Goal: Task Accomplishment & Management: Complete application form

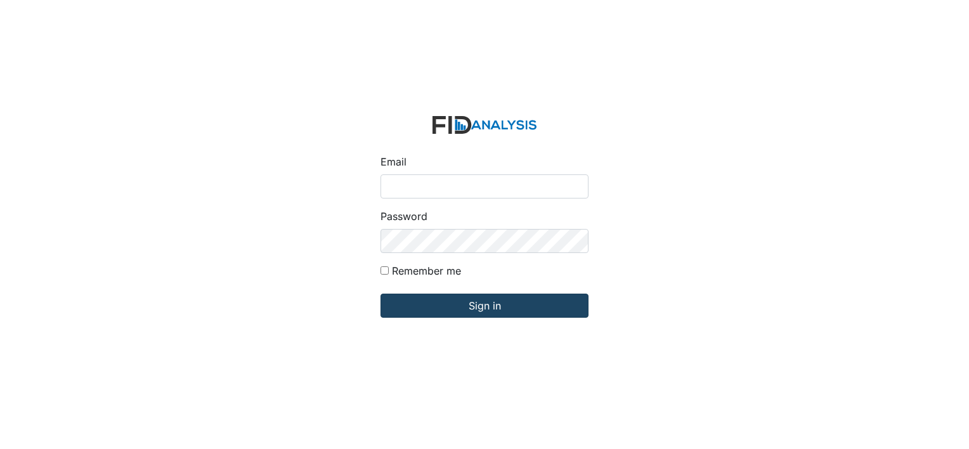
type input "[EMAIL_ADDRESS][DOMAIN_NAME]"
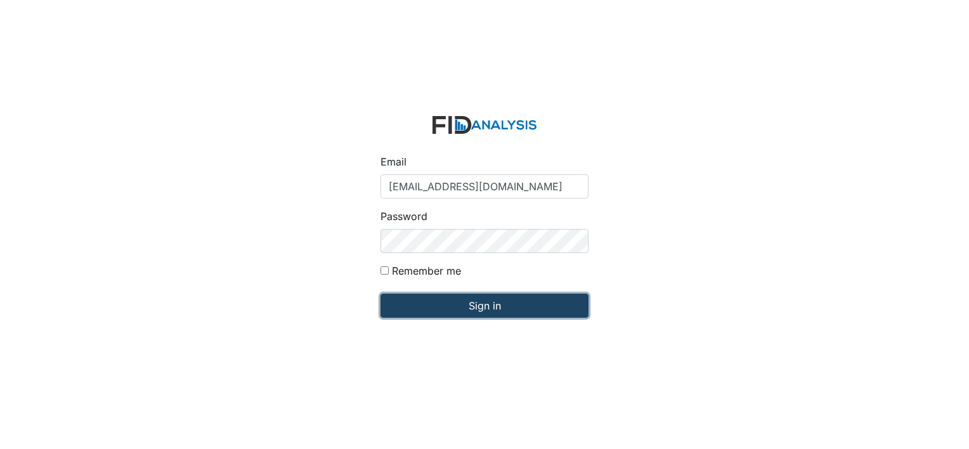
click at [468, 297] on input "Sign in" at bounding box center [485, 306] width 208 height 24
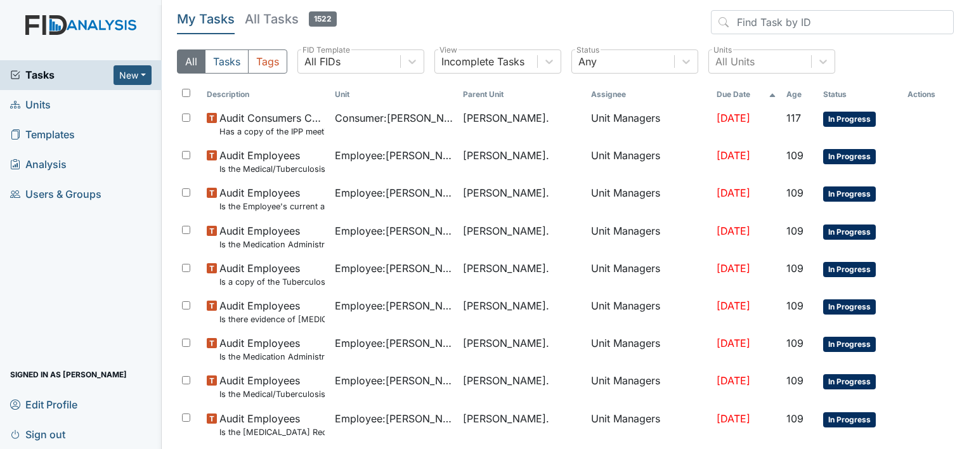
click at [35, 101] on span "Units" at bounding box center [30, 105] width 41 height 20
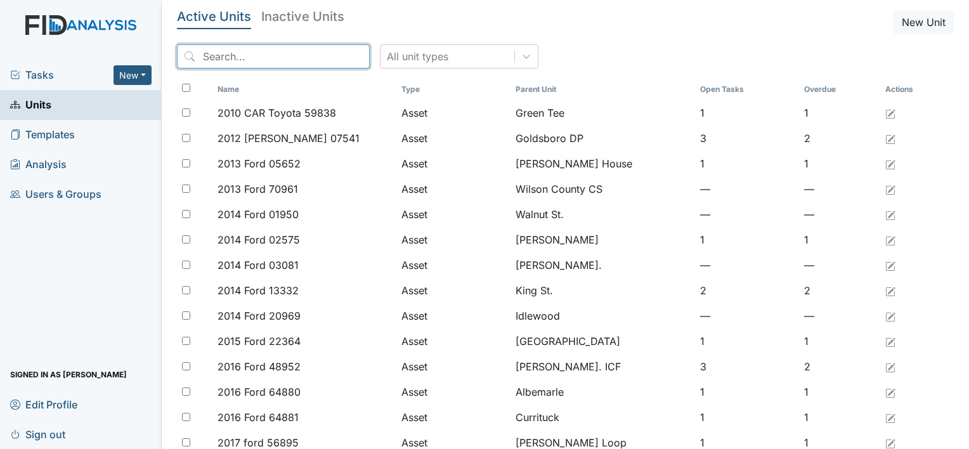
click at [221, 51] on input "search" at bounding box center [273, 56] width 193 height 24
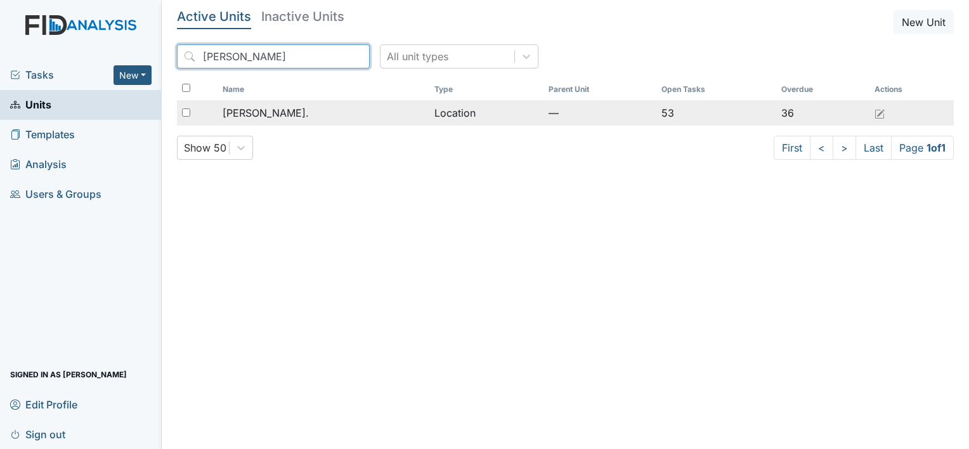
type input "william st"
click at [264, 110] on span "[PERSON_NAME]." at bounding box center [266, 112] width 86 height 15
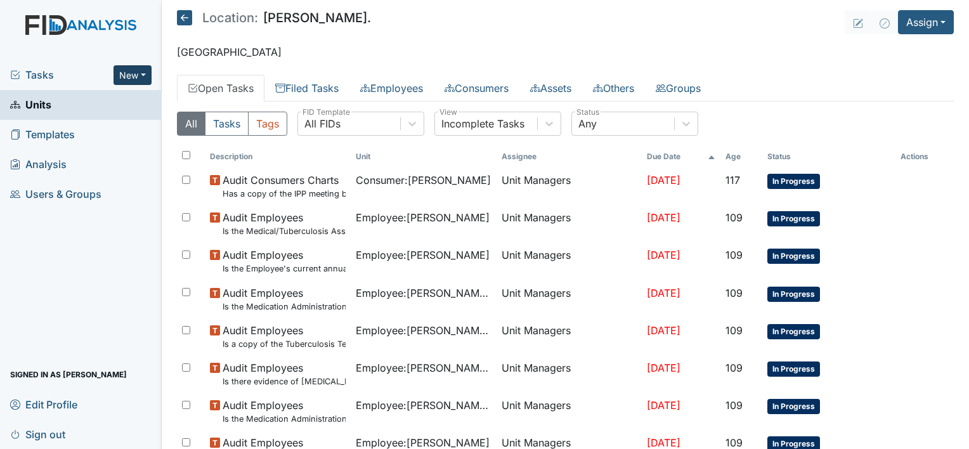
click at [145, 72] on button "New" at bounding box center [133, 75] width 38 height 20
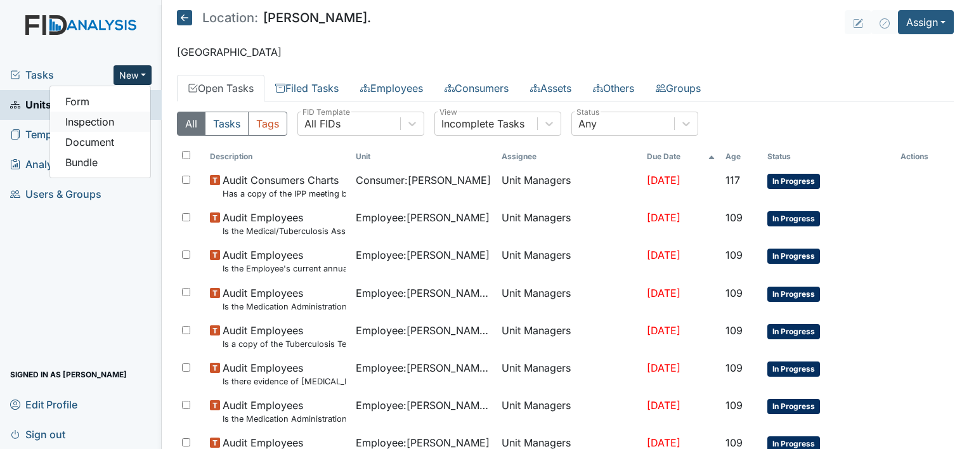
click at [107, 122] on link "Inspection" at bounding box center [100, 122] width 100 height 20
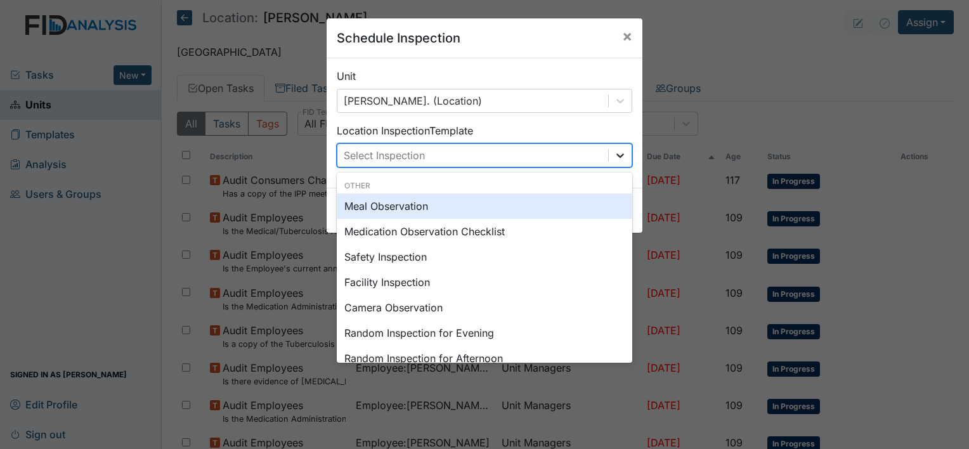
click at [616, 156] on icon at bounding box center [620, 155] width 8 height 4
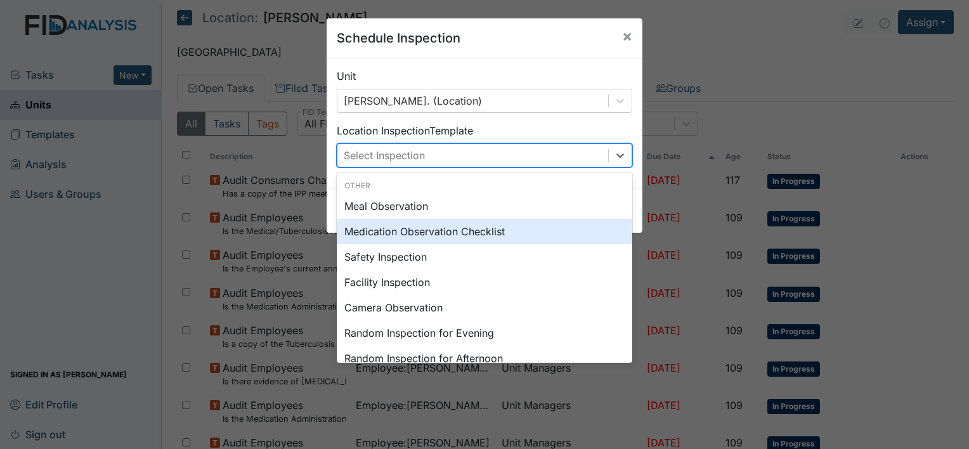
click at [513, 234] on div "Medication Observation Checklist" at bounding box center [485, 231] width 296 height 25
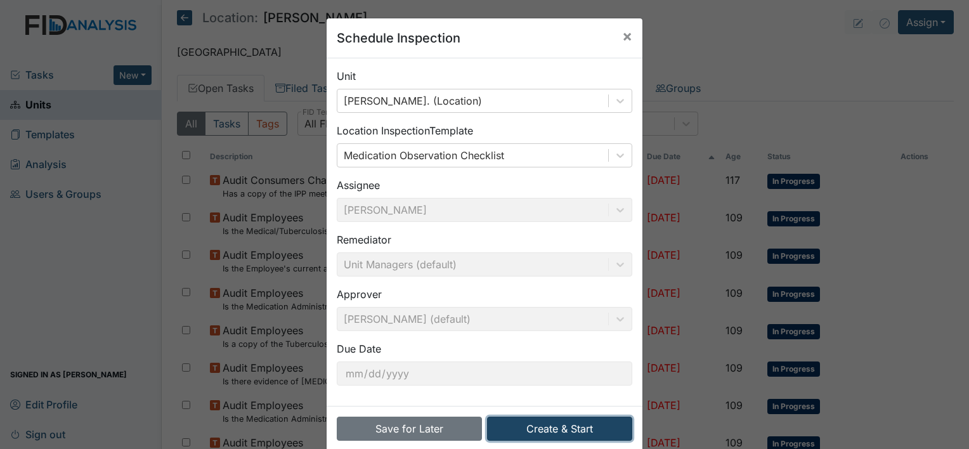
click at [533, 424] on button "Create & Start" at bounding box center [559, 429] width 145 height 24
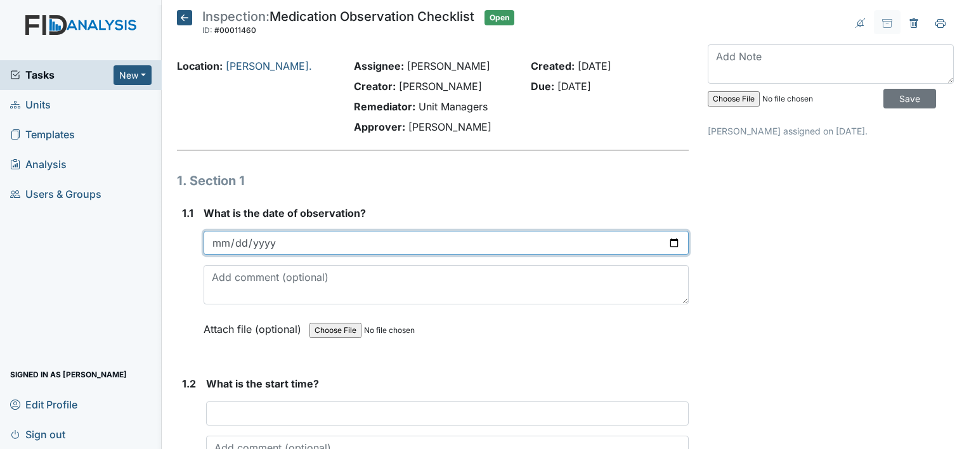
click at [283, 246] on input "date" at bounding box center [446, 243] width 485 height 24
click at [665, 238] on input "date" at bounding box center [446, 243] width 485 height 24
type input "2025-09-08"
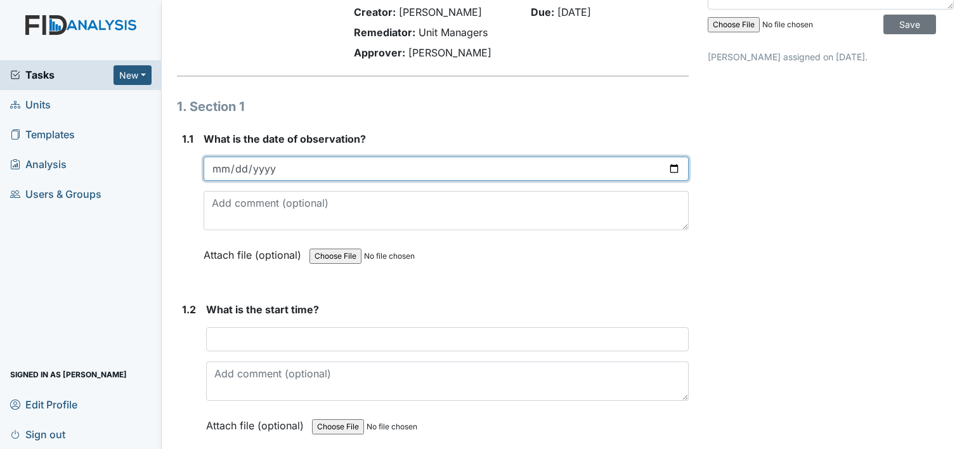
scroll to position [72, 0]
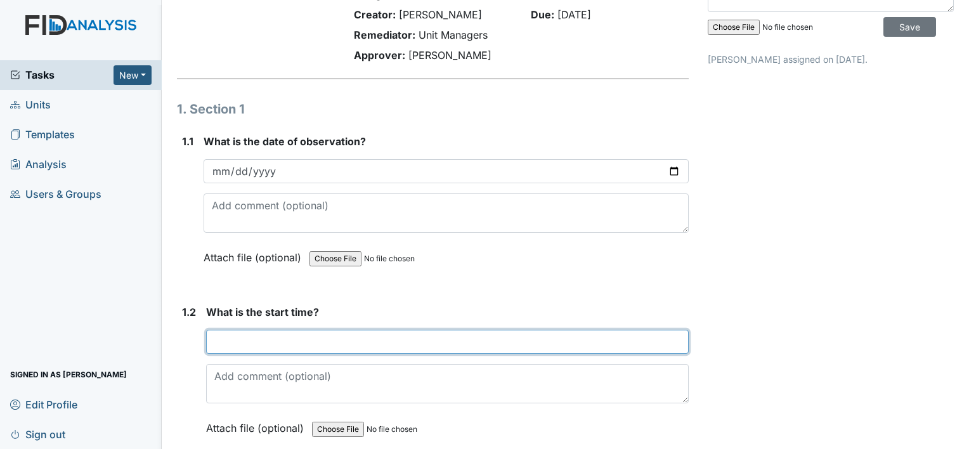
click at [266, 337] on input "text" at bounding box center [447, 342] width 483 height 24
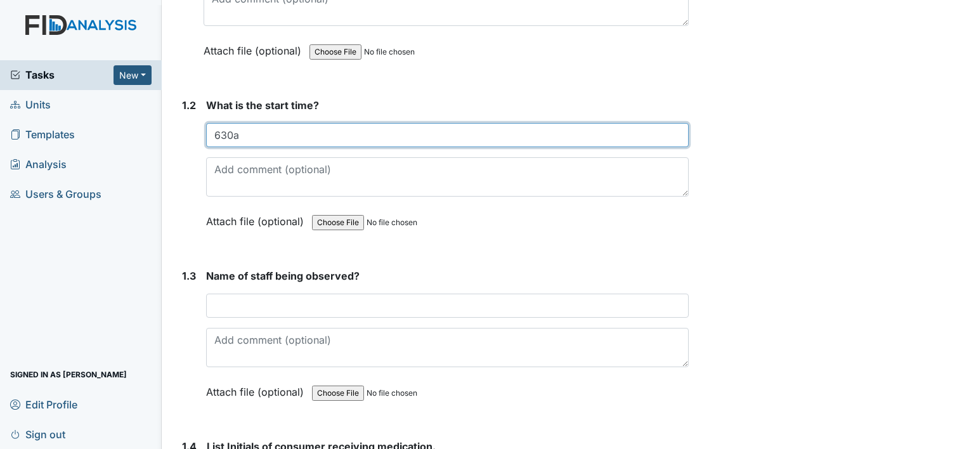
scroll to position [282, 0]
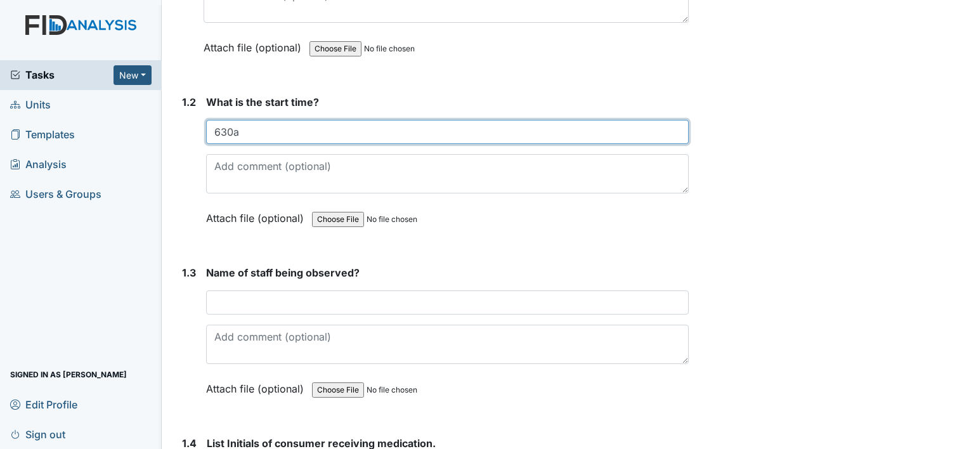
type input "630a"
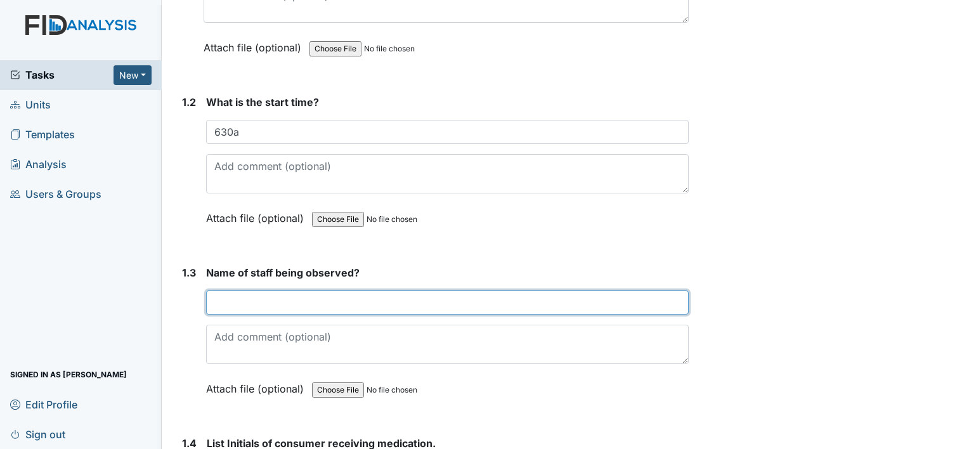
click at [241, 304] on input "text" at bounding box center [447, 302] width 483 height 24
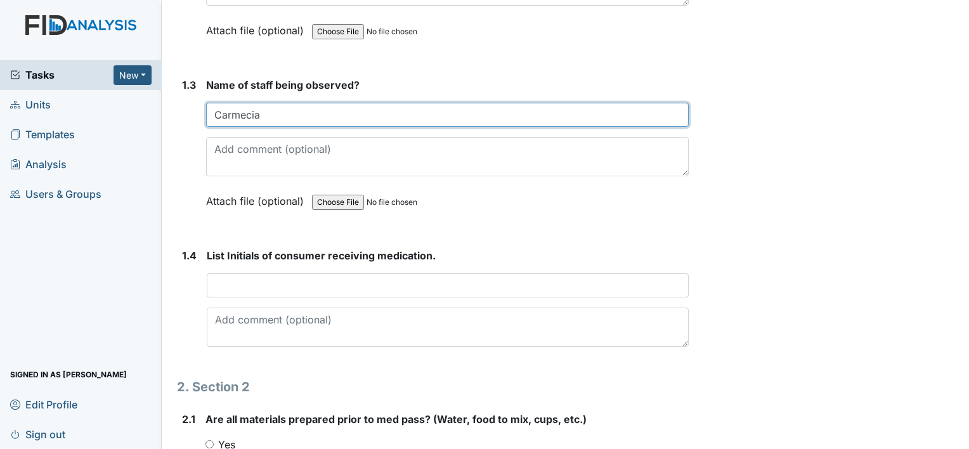
scroll to position [499, 0]
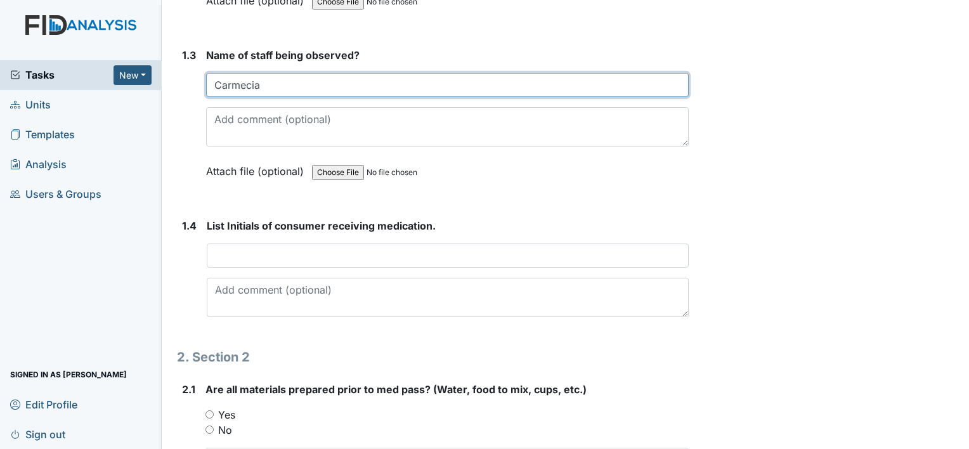
type input "Carmecia"
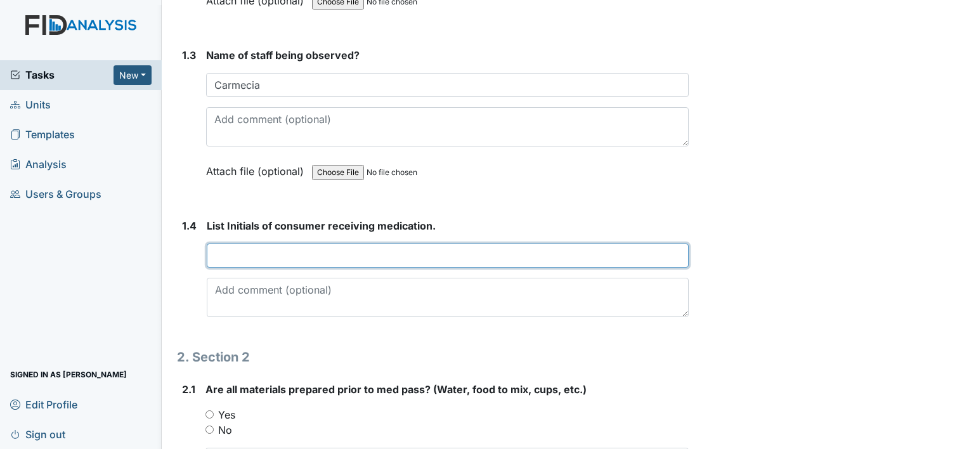
click at [256, 256] on input "text" at bounding box center [448, 256] width 482 height 24
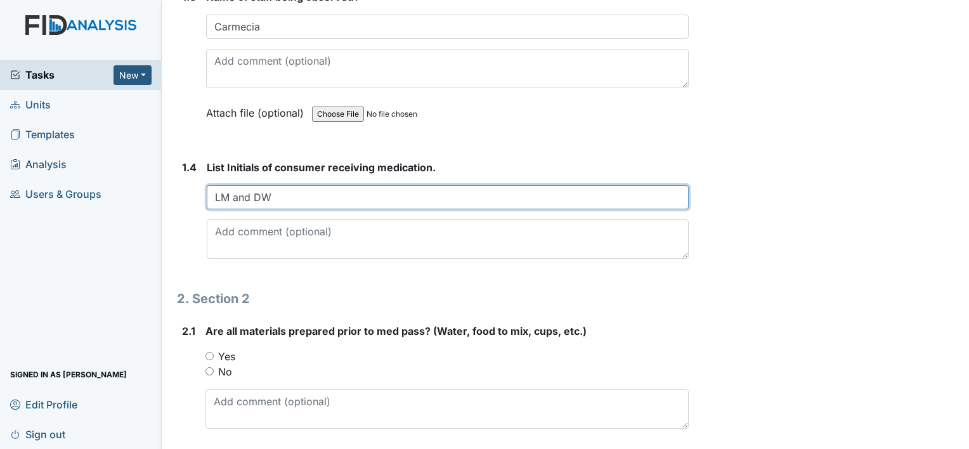
scroll to position [625, 0]
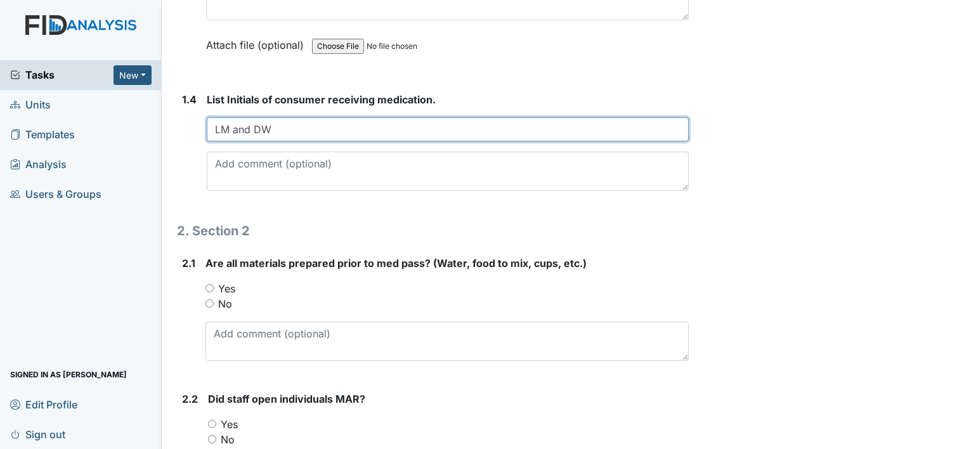
type input "LM and DW"
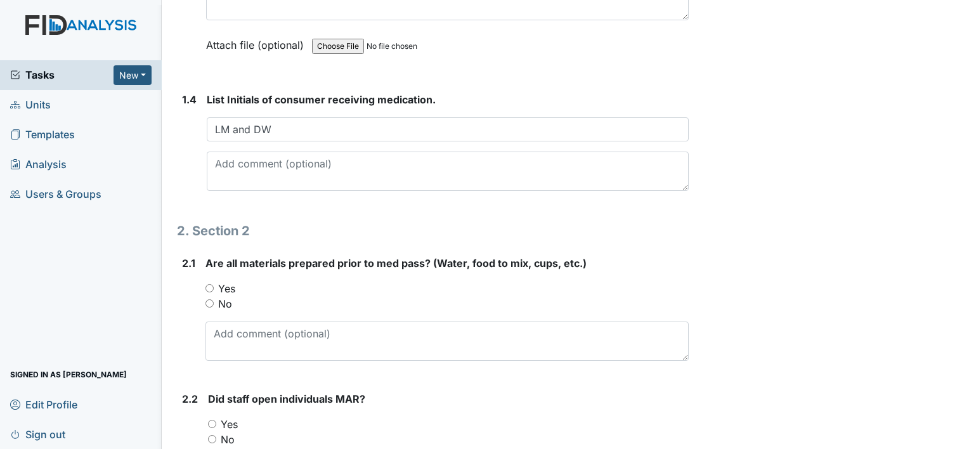
click at [212, 284] on input "Yes" at bounding box center [209, 288] width 8 height 8
radio input "true"
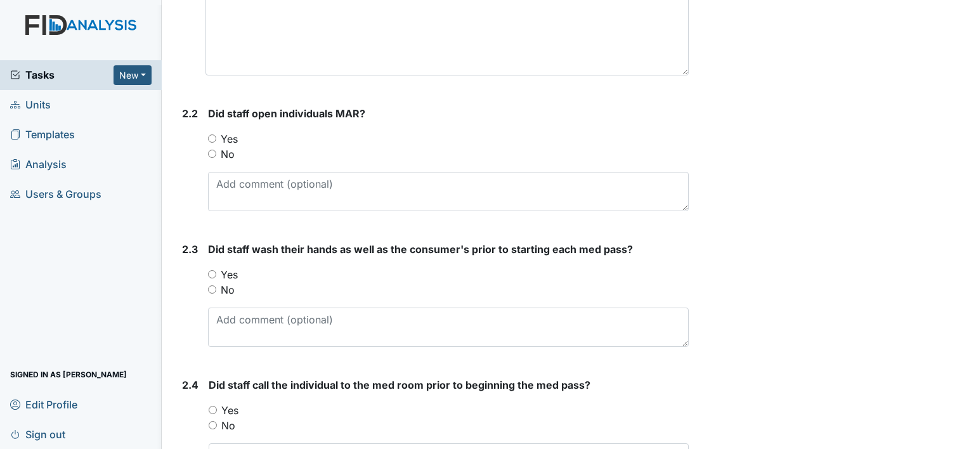
scroll to position [1045, 0]
click at [210, 136] on input "Yes" at bounding box center [212, 138] width 8 height 8
radio input "true"
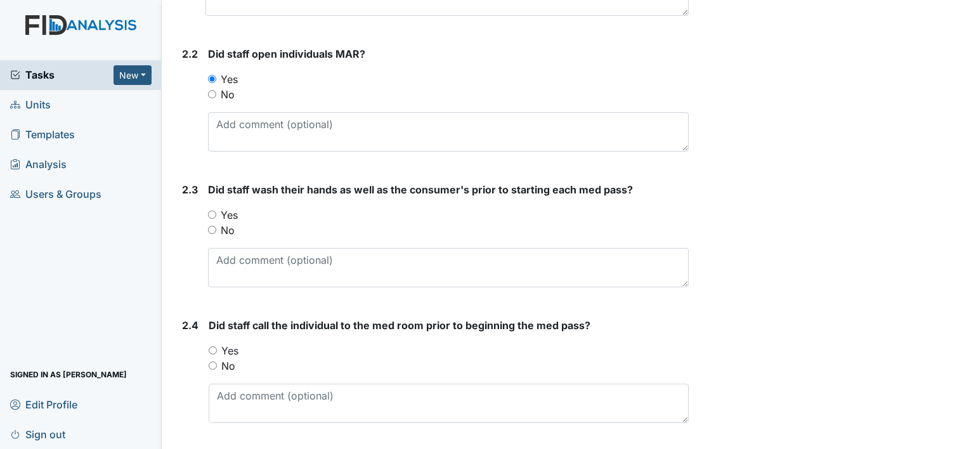
scroll to position [1135, 0]
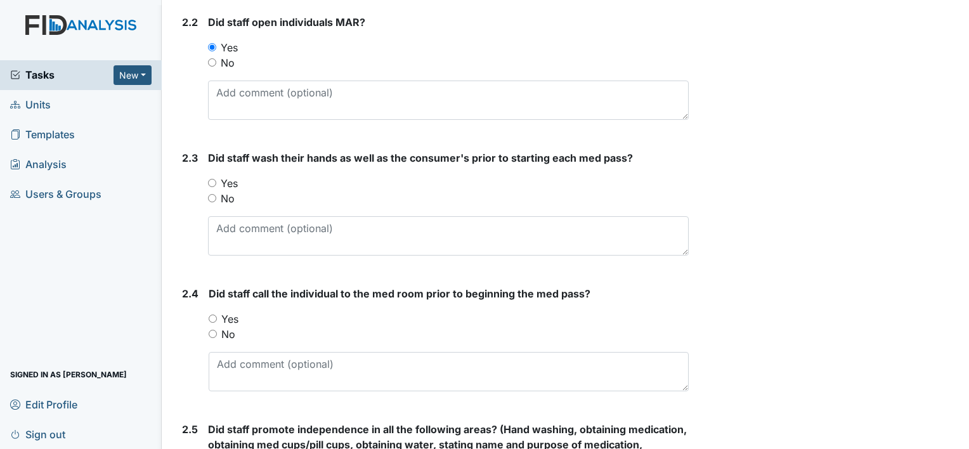
click at [216, 180] on input "Yes" at bounding box center [212, 183] width 8 height 8
radio input "true"
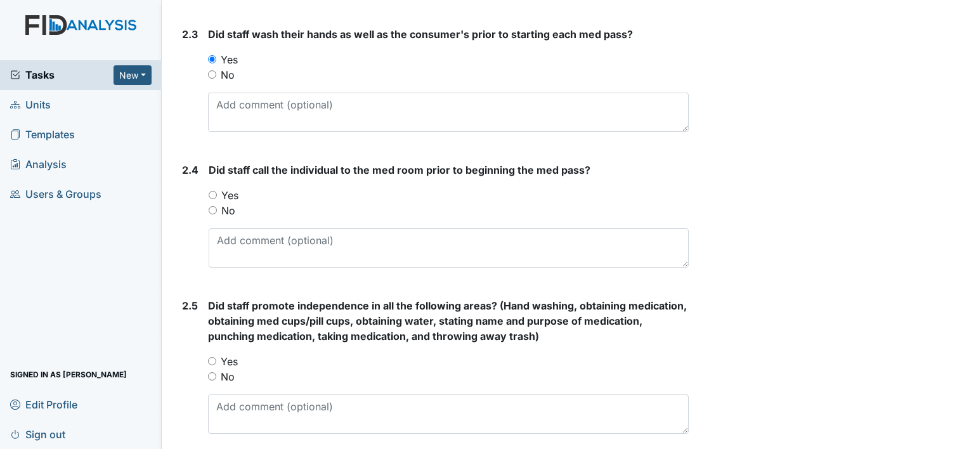
scroll to position [1259, 0]
click at [214, 190] on input "Yes" at bounding box center [213, 194] width 8 height 8
radio input "true"
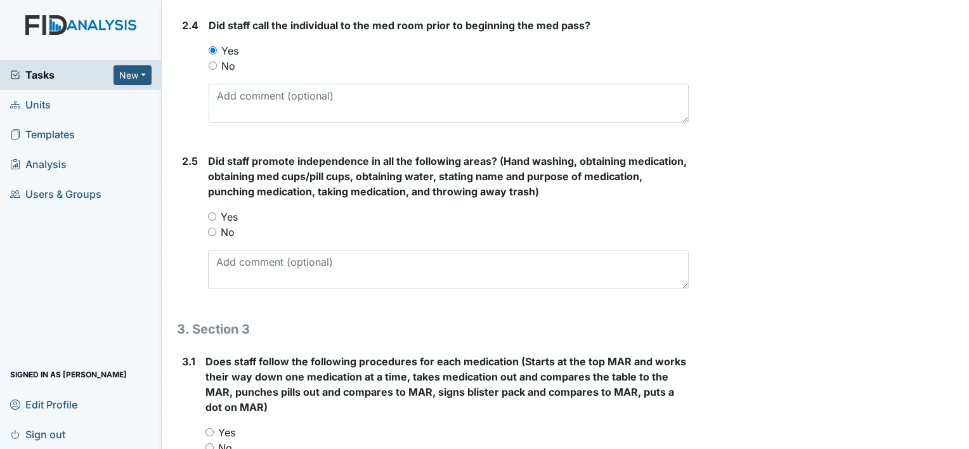
scroll to position [1407, 0]
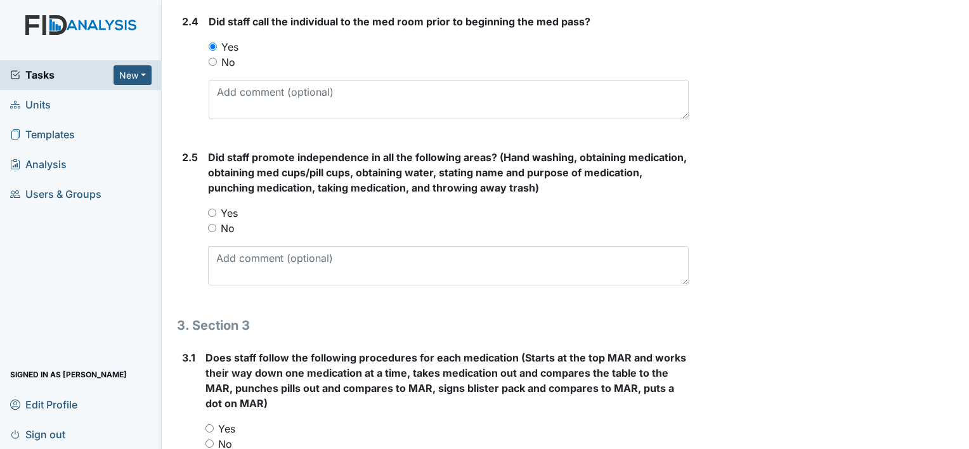
click at [208, 209] on input "Yes" at bounding box center [212, 213] width 8 height 8
radio input "true"
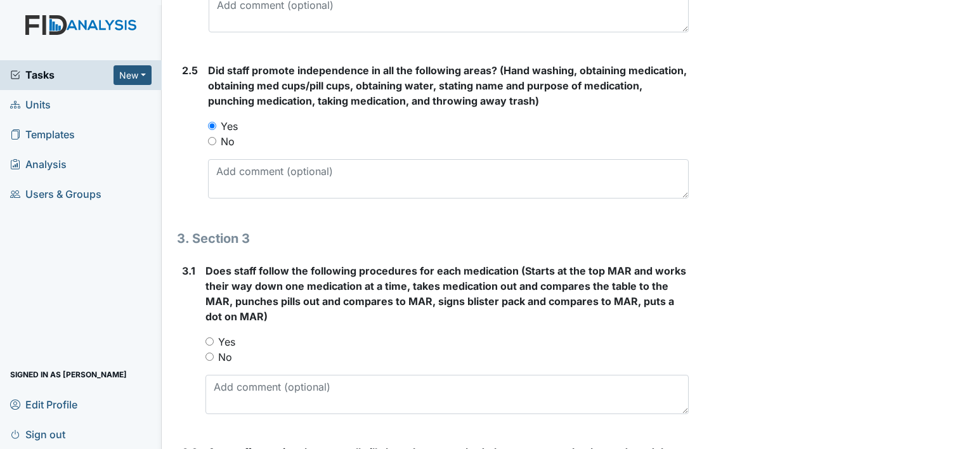
scroll to position [1507, 0]
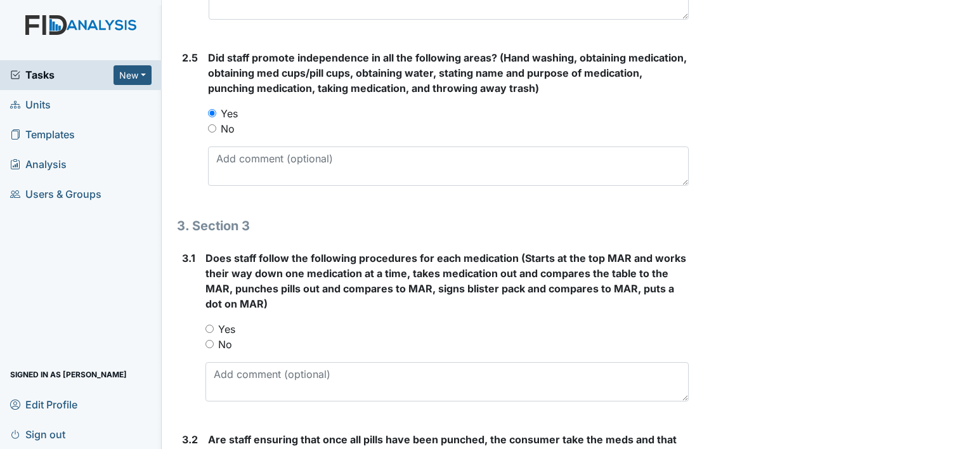
click at [205, 327] on input "Yes" at bounding box center [209, 329] width 8 height 8
radio input "true"
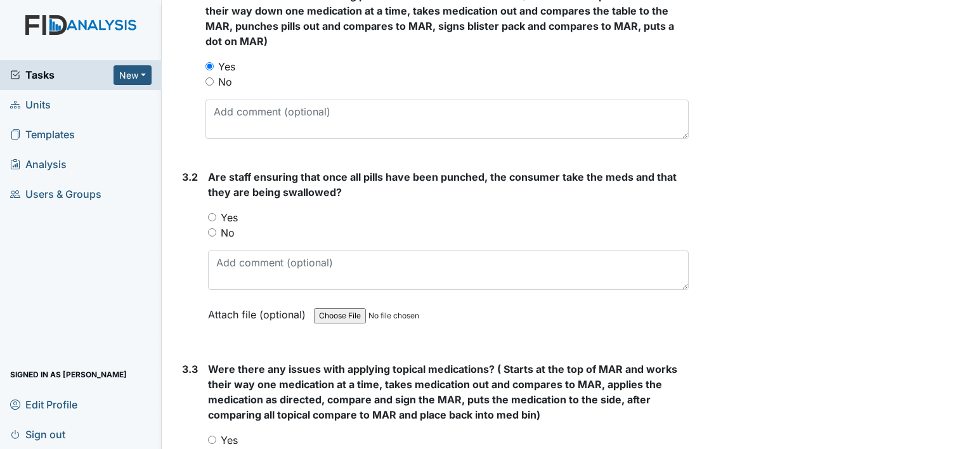
scroll to position [1780, 0]
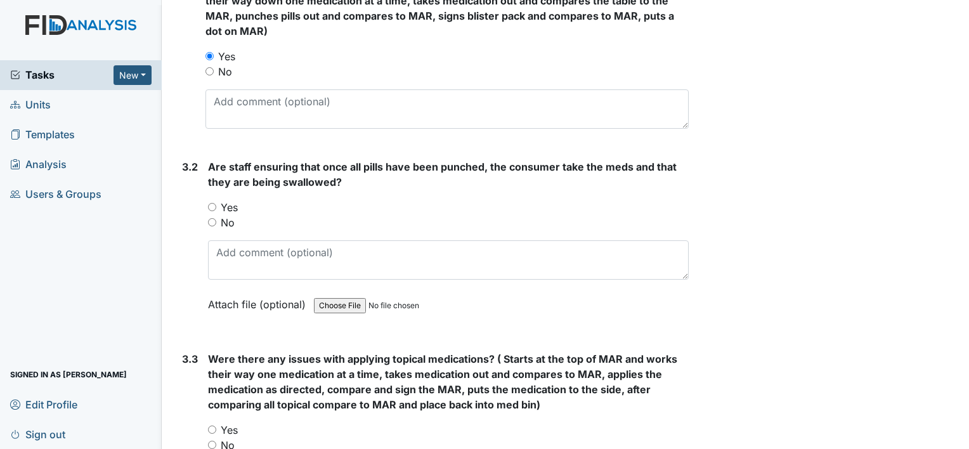
click at [212, 203] on input "Yes" at bounding box center [212, 207] width 8 height 8
radio input "true"
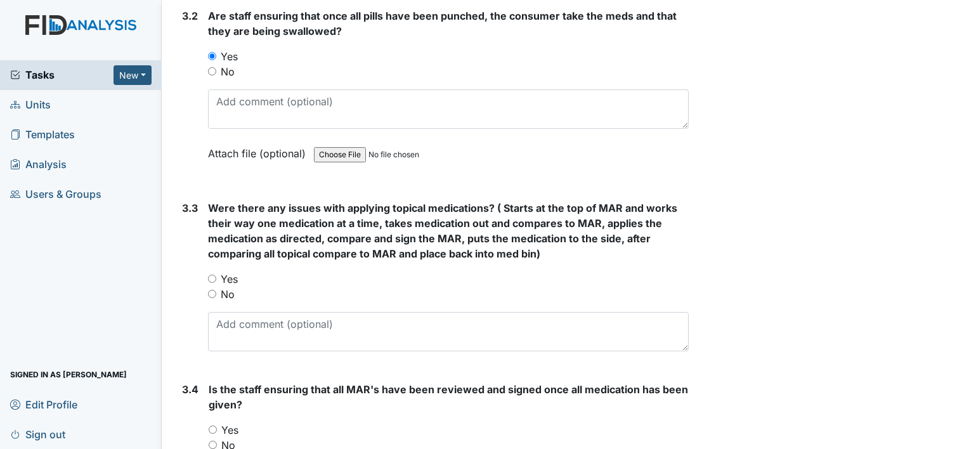
scroll to position [1948, 0]
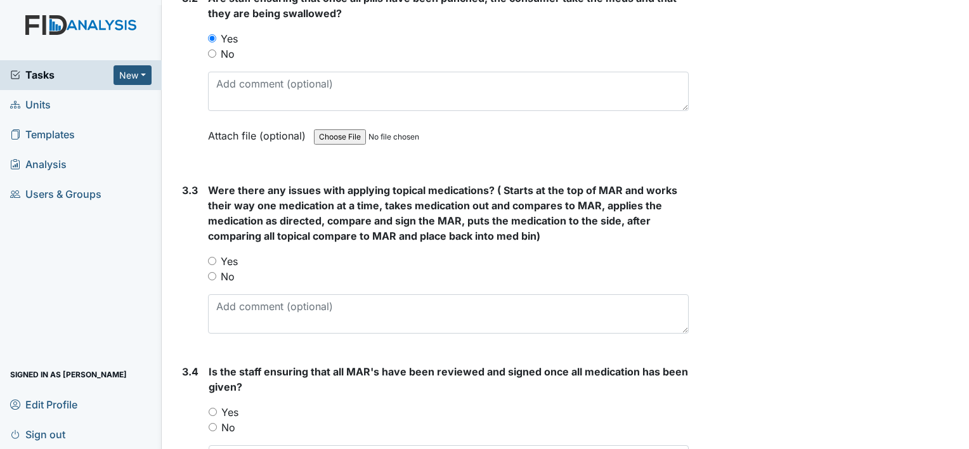
click at [213, 272] on input "No" at bounding box center [212, 276] width 8 height 8
radio input "true"
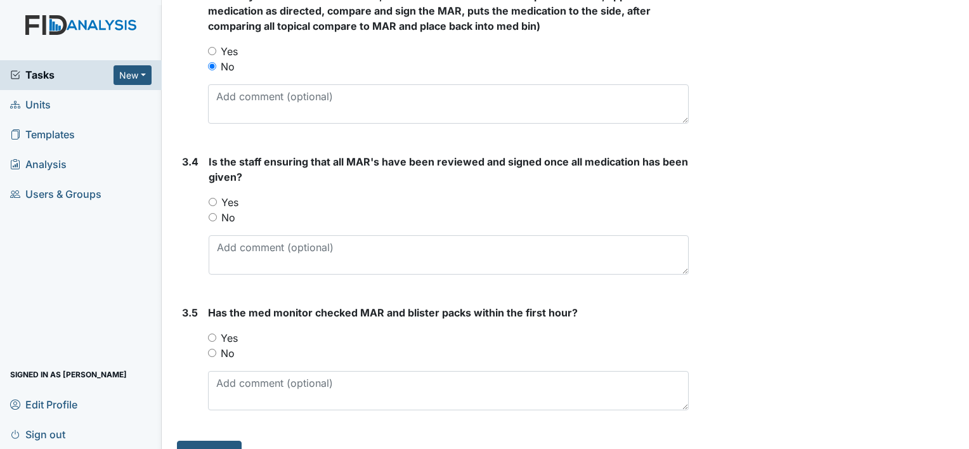
scroll to position [2159, 0]
click at [211, 197] on input "Yes" at bounding box center [213, 201] width 8 height 8
radio input "true"
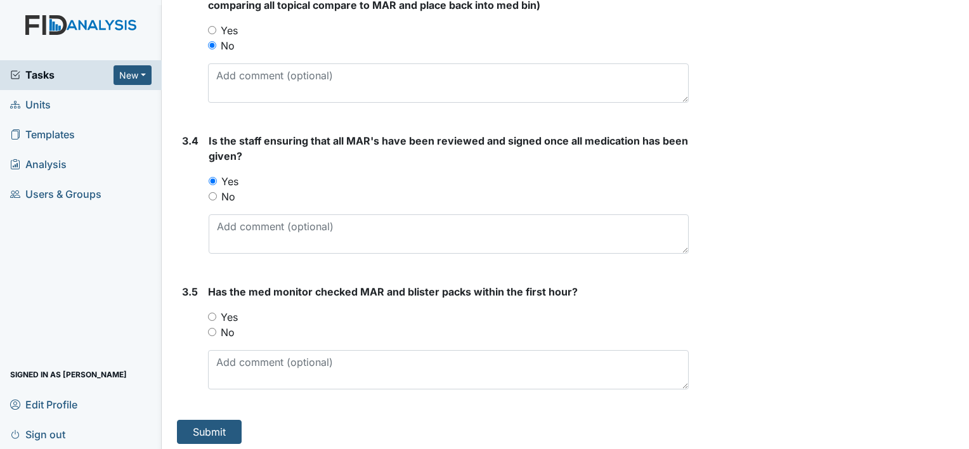
click at [215, 313] on input "Yes" at bounding box center [212, 317] width 8 height 8
radio input "true"
click at [196, 422] on button "Submit" at bounding box center [209, 432] width 65 height 24
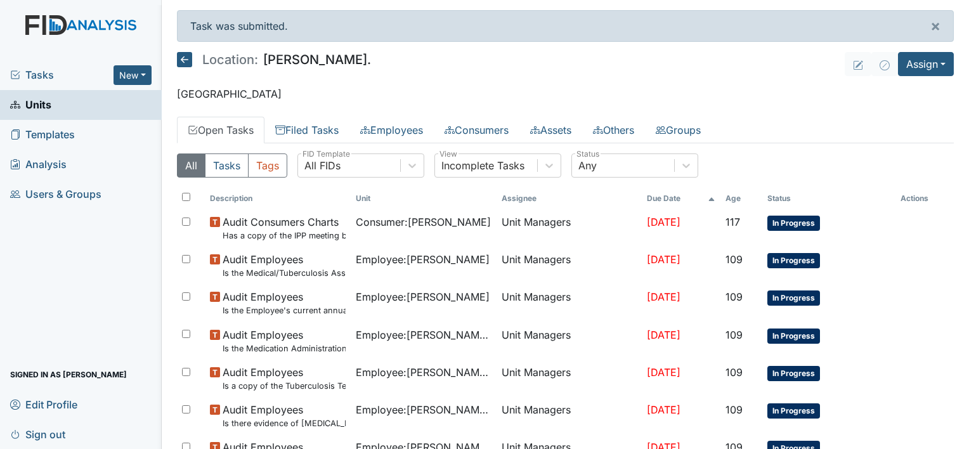
click at [54, 132] on span "Templates" at bounding box center [42, 135] width 65 height 20
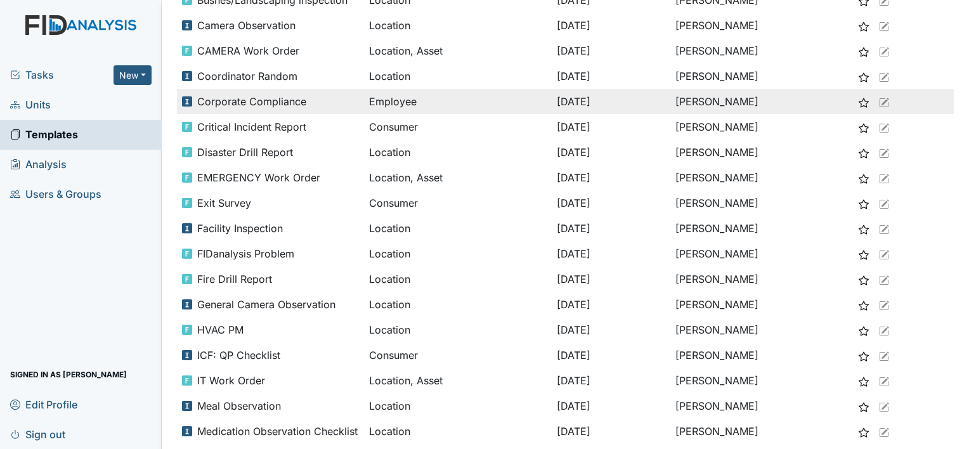
scroll to position [241, 0]
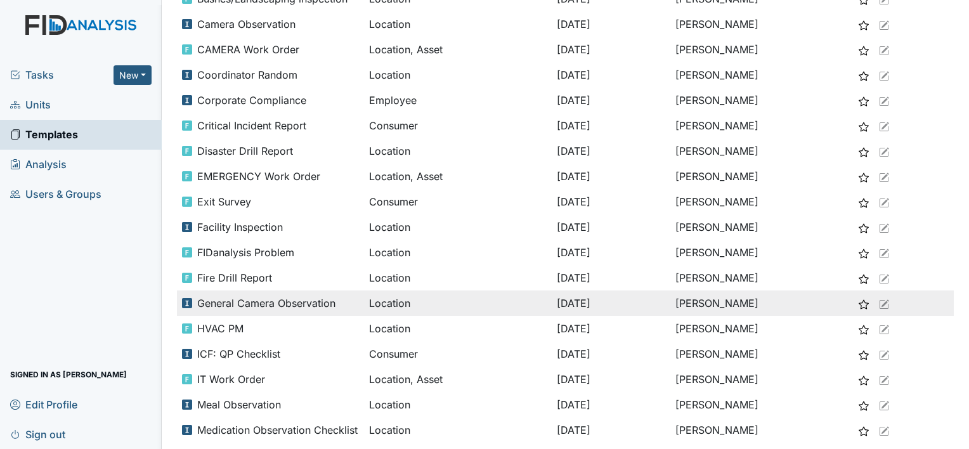
click at [317, 306] on span "General Camera Observation" at bounding box center [266, 303] width 138 height 15
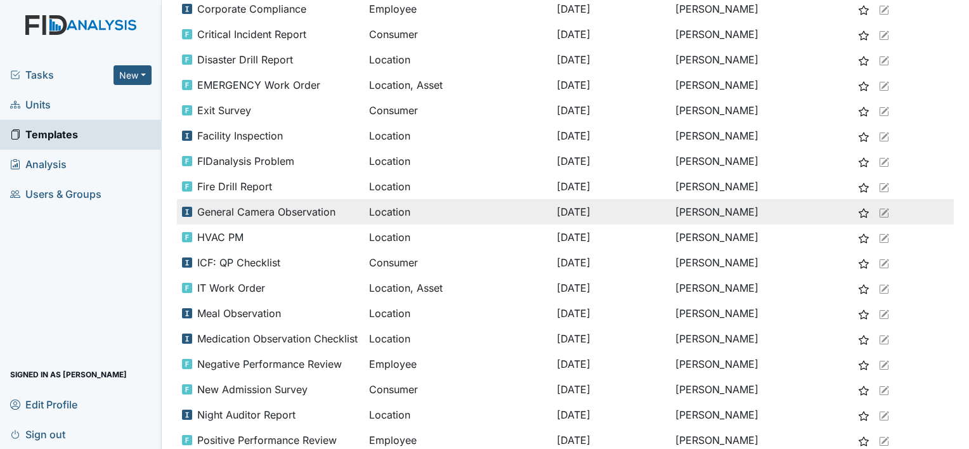
scroll to position [332, 0]
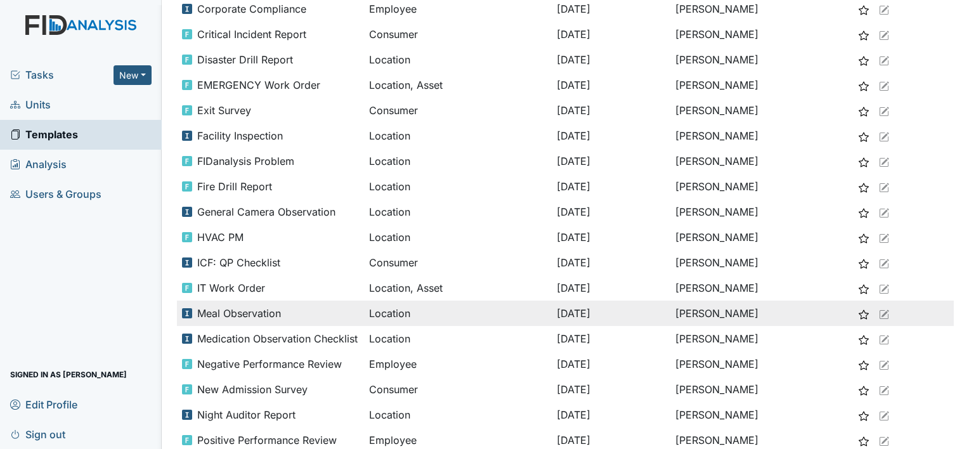
click at [269, 316] on span "Meal Observation" at bounding box center [239, 313] width 84 height 15
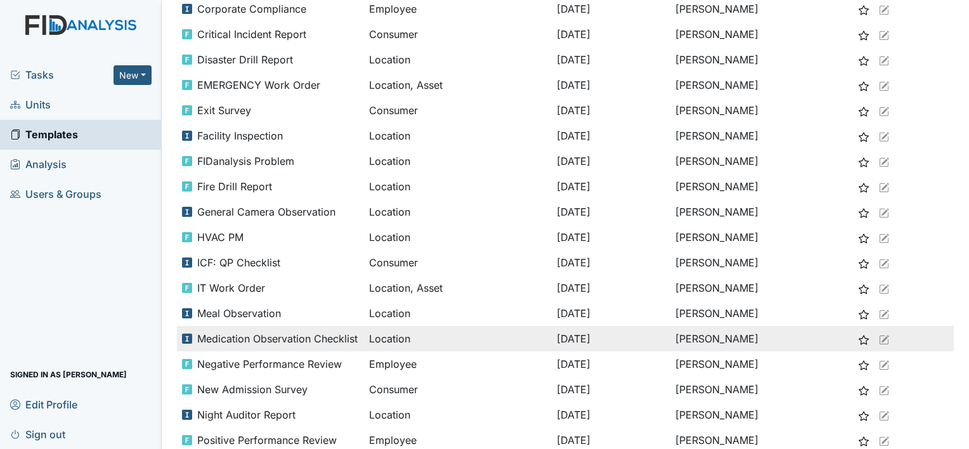
click at [323, 336] on span "Medication Observation Checklist" at bounding box center [277, 338] width 160 height 15
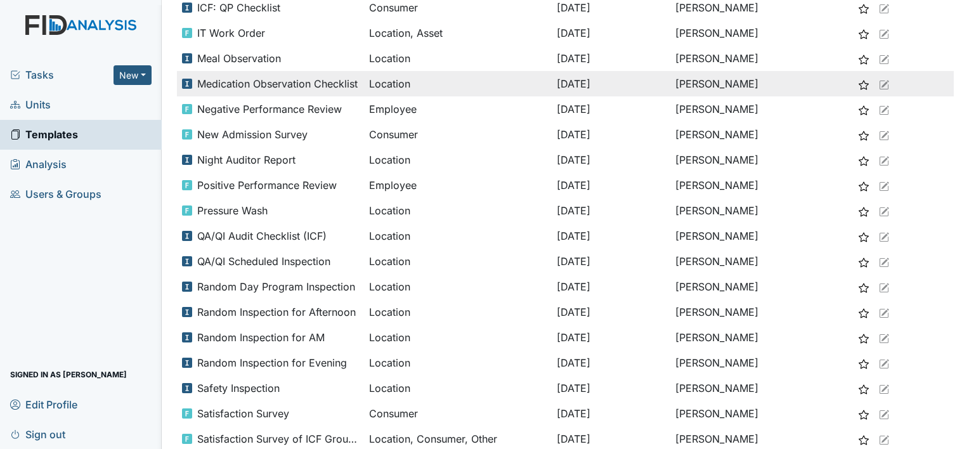
scroll to position [599, 0]
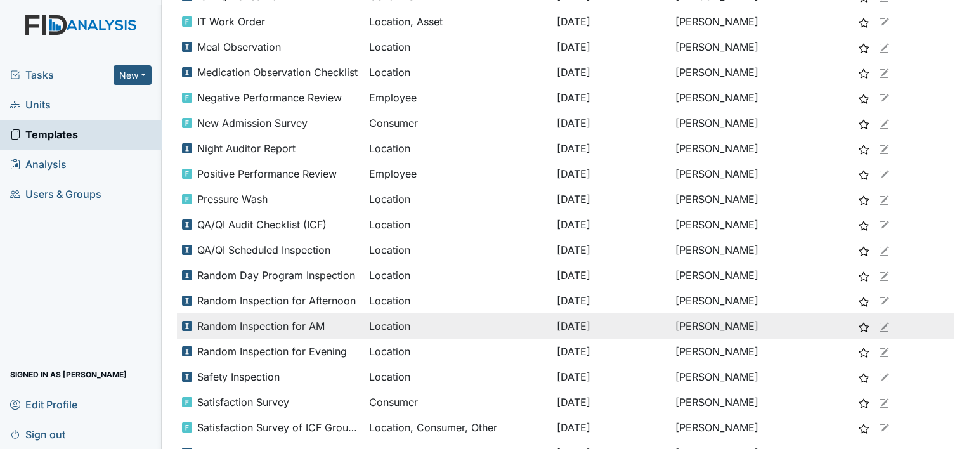
click at [315, 332] on span "Random Inspection for AM" at bounding box center [260, 325] width 127 height 15
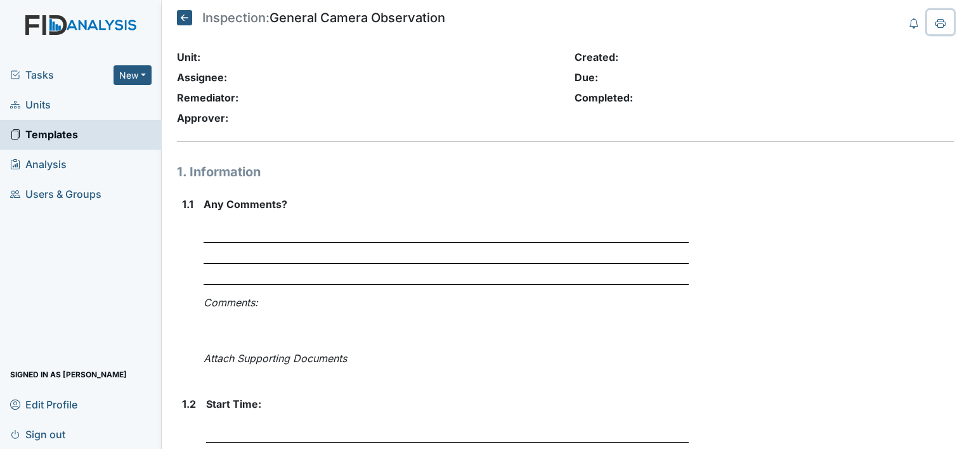
click at [935, 22] on icon at bounding box center [940, 23] width 10 height 10
click at [935, 26] on icon at bounding box center [940, 23] width 10 height 10
click at [928, 30] on button at bounding box center [940, 22] width 27 height 24
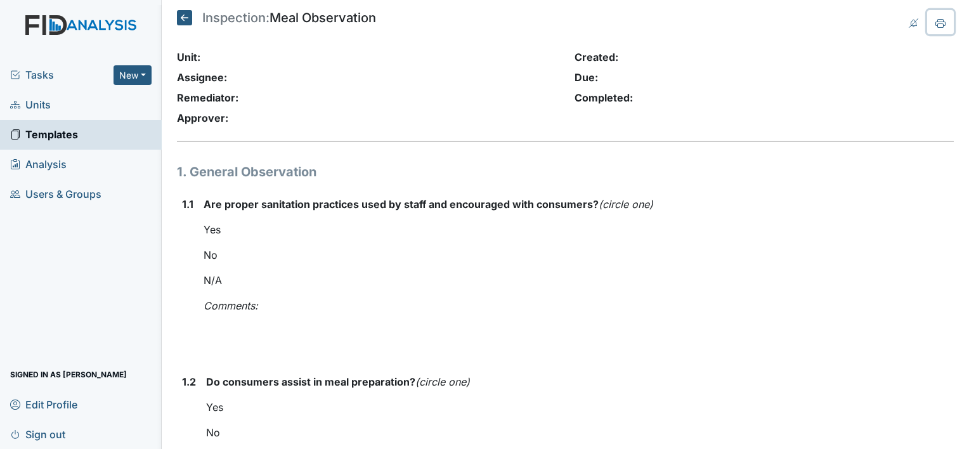
click at [935, 25] on icon at bounding box center [940, 23] width 10 height 10
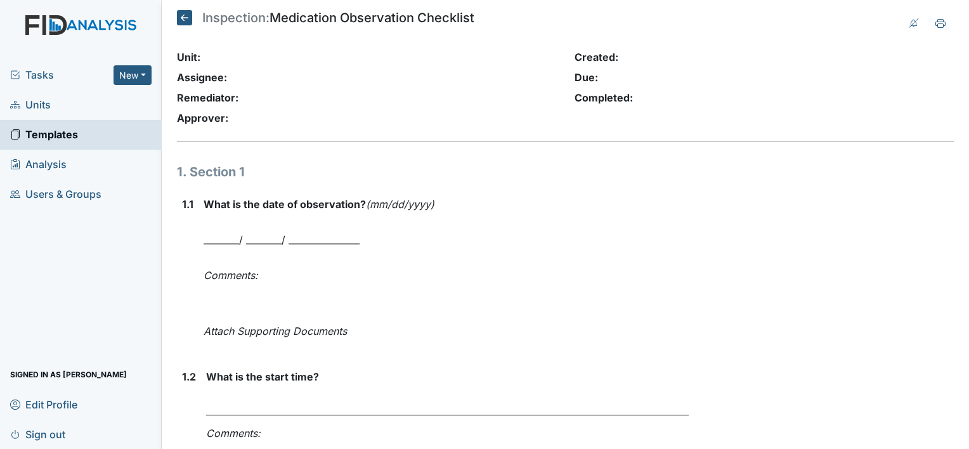
click at [927, 33] on button at bounding box center [940, 22] width 27 height 24
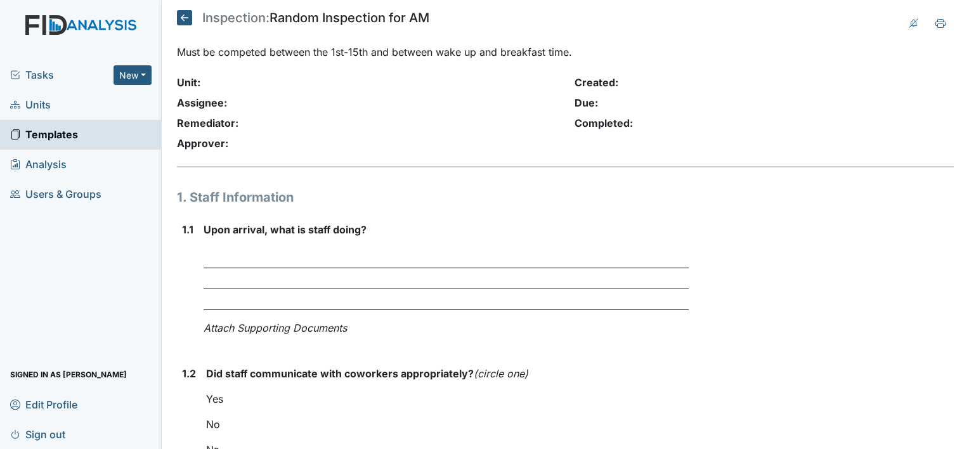
click at [927, 27] on button at bounding box center [940, 22] width 27 height 24
